Goal: Information Seeking & Learning: Learn about a topic

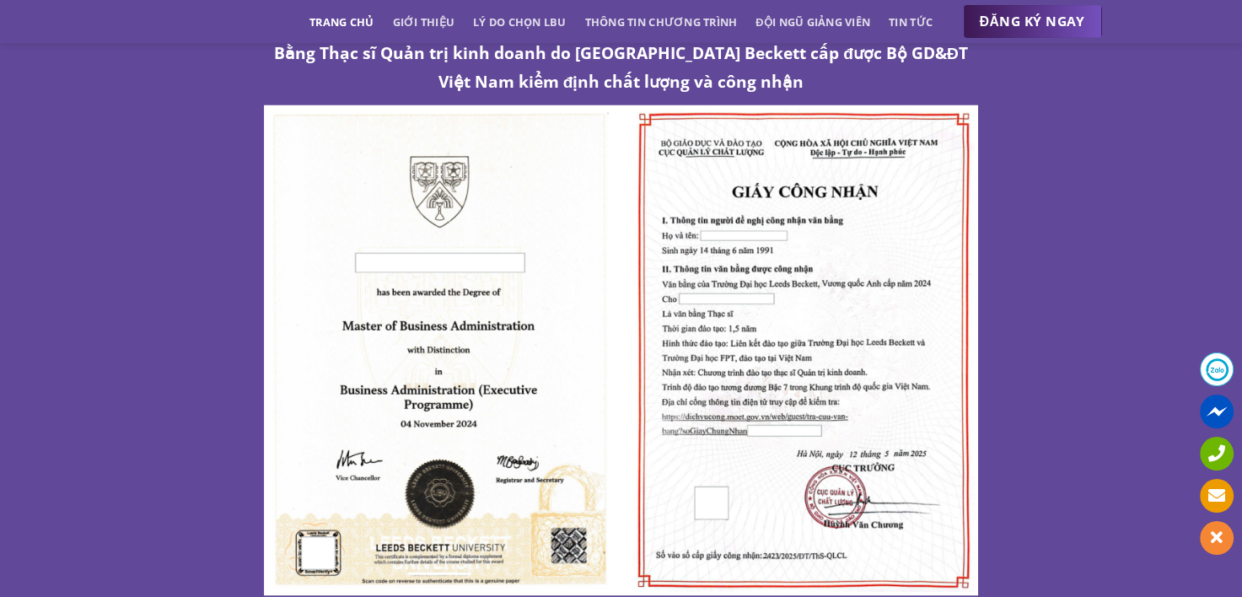
scroll to position [8767, 0]
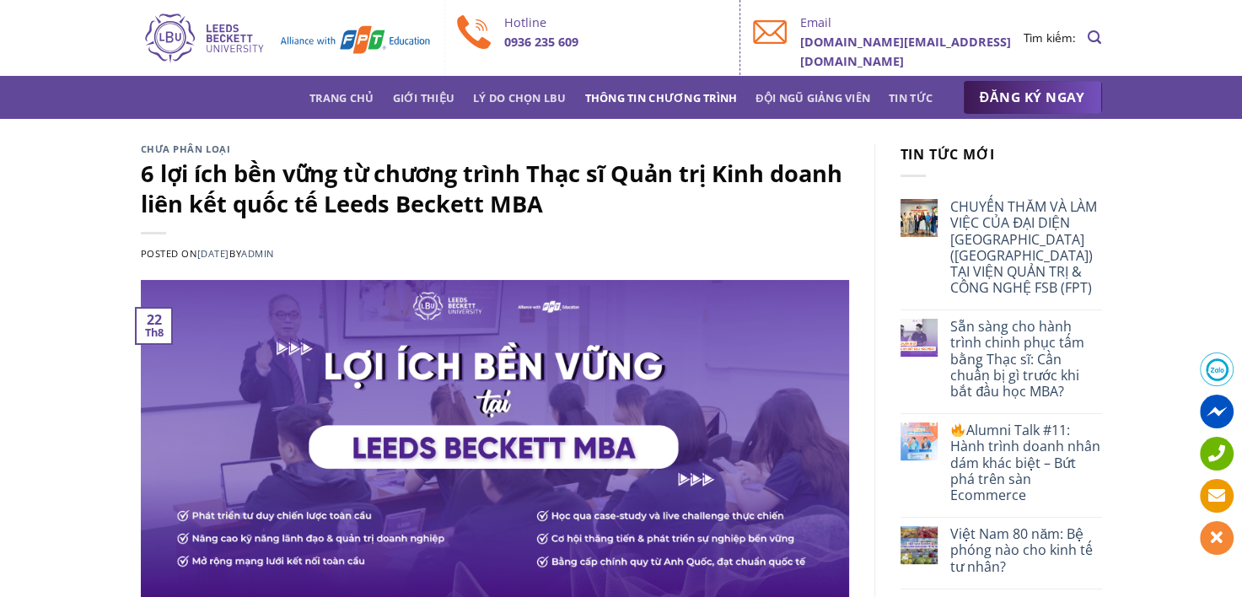
click at [673, 101] on link "Thông tin chương trình" at bounding box center [661, 98] width 153 height 30
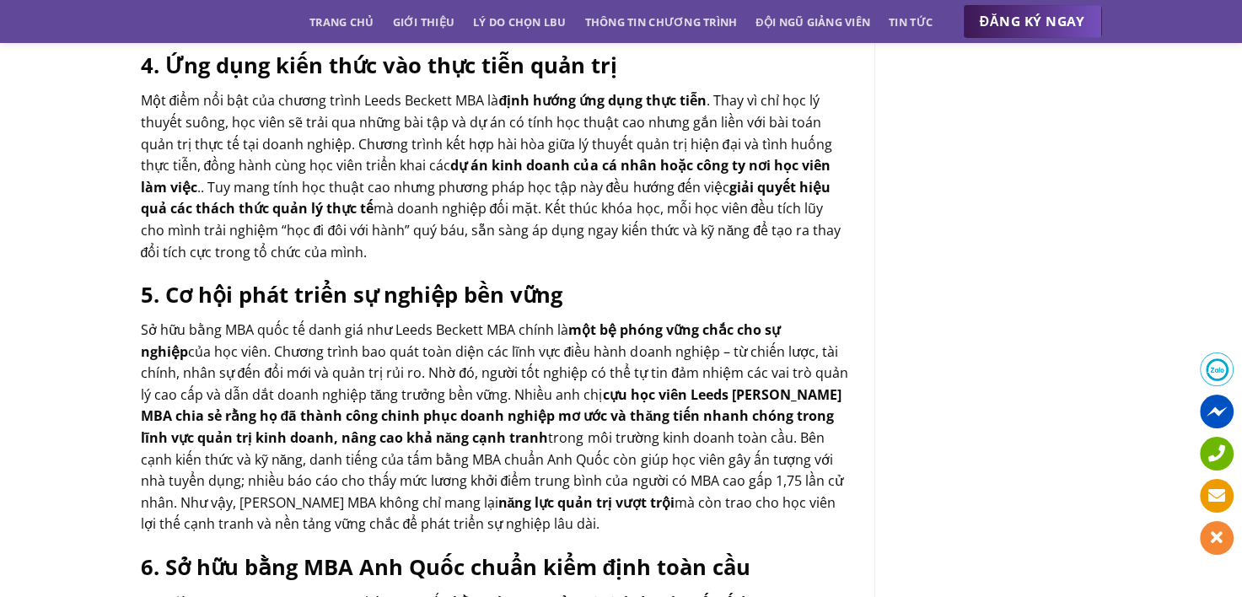
scroll to position [1602, 0]
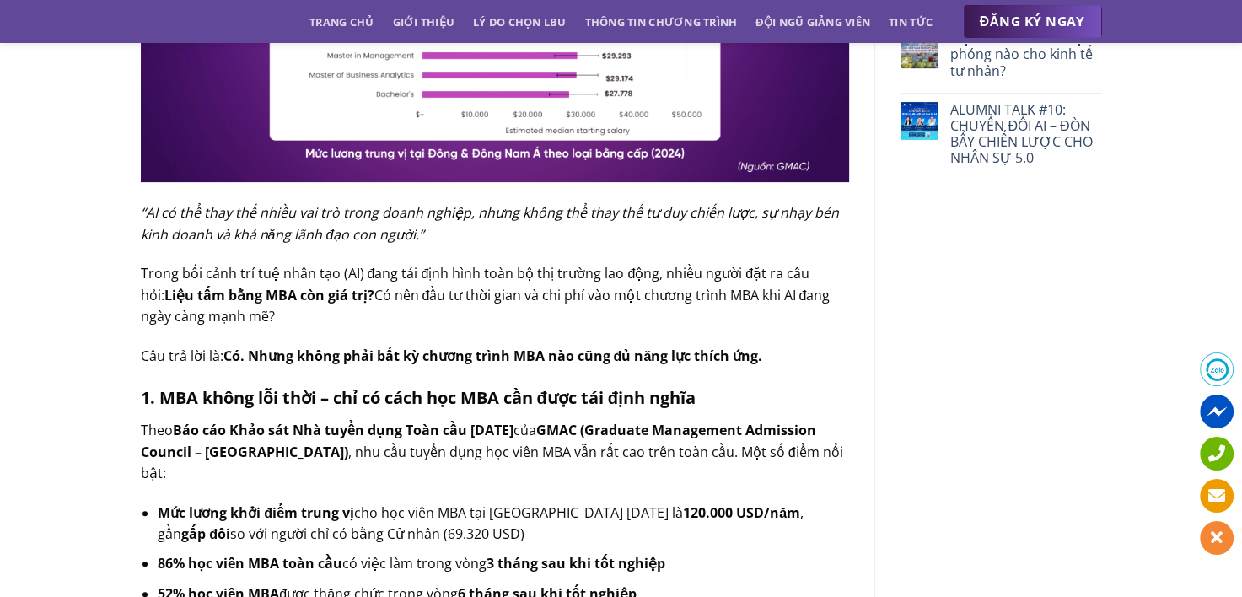
scroll to position [674, 0]
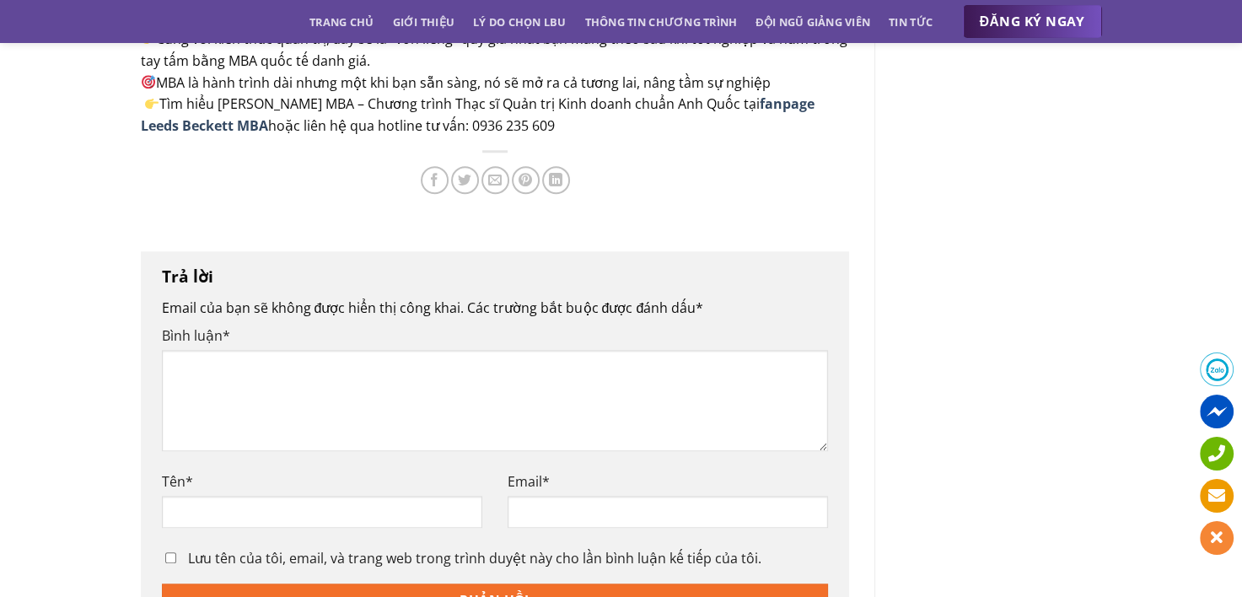
scroll to position [1602, 0]
